Goal: Navigation & Orientation: Find specific page/section

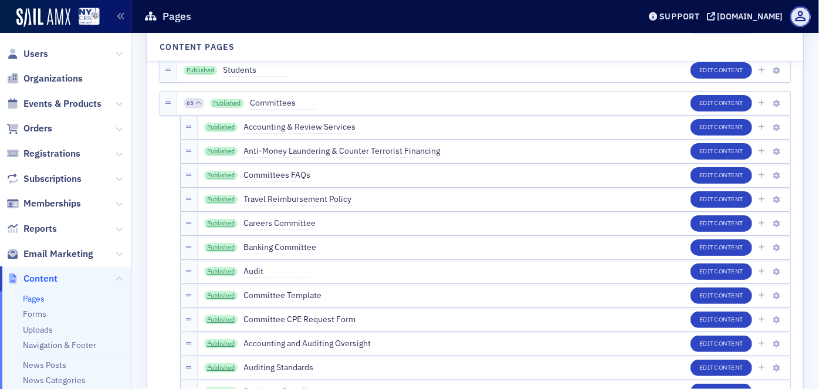
scroll to position [1760, 0]
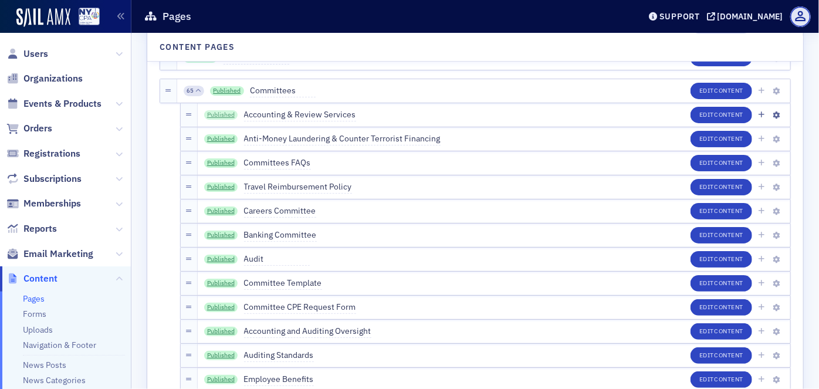
click at [214, 116] on link "Published" at bounding box center [221, 114] width 34 height 9
click at [219, 136] on link "Published" at bounding box center [221, 138] width 34 height 9
click at [212, 236] on link "Published" at bounding box center [221, 235] width 34 height 9
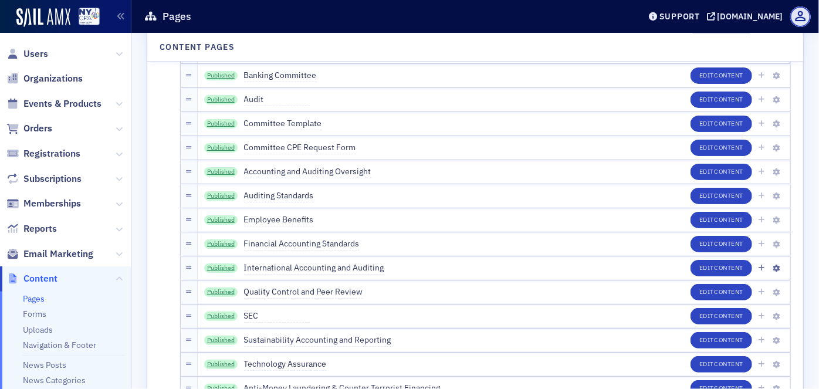
scroll to position [1919, 0]
click at [215, 175] on link "Published" at bounding box center [221, 171] width 34 height 9
click at [215, 216] on link "Published" at bounding box center [221, 219] width 34 height 9
click at [222, 246] on link "Published" at bounding box center [221, 243] width 34 height 9
click at [224, 265] on link "Published" at bounding box center [221, 267] width 34 height 9
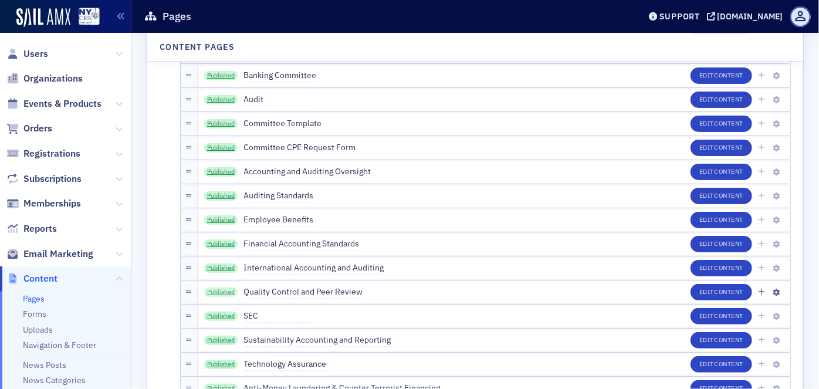
click at [217, 289] on link "Published" at bounding box center [221, 291] width 34 height 9
click at [224, 316] on link "Published" at bounding box center [221, 316] width 34 height 9
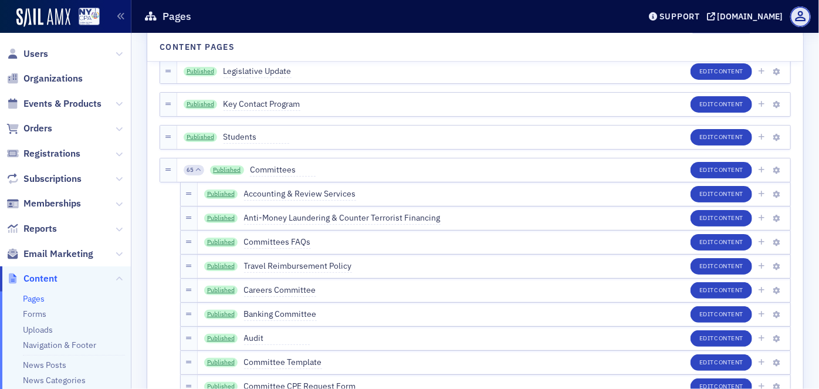
scroll to position [1653, 0]
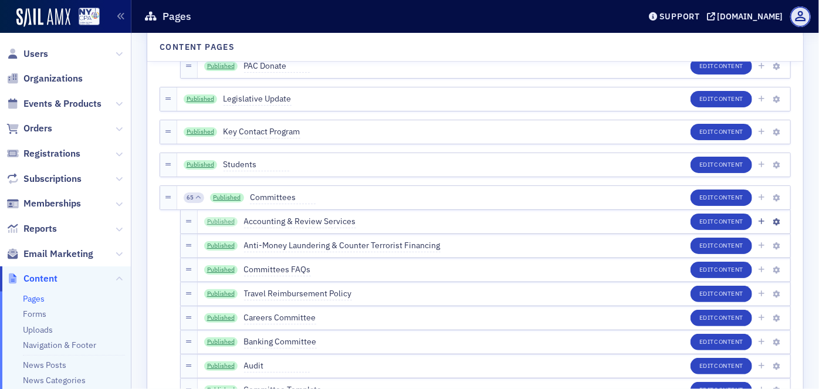
click at [212, 221] on link "Published" at bounding box center [221, 221] width 34 height 9
click at [216, 243] on link "Published" at bounding box center [221, 245] width 34 height 9
